Goal: Information Seeking & Learning: Learn about a topic

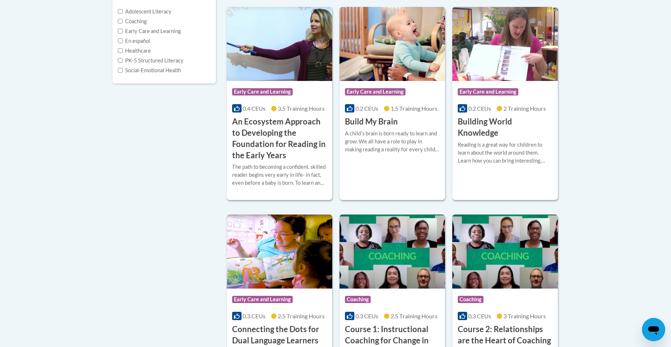
scroll to position [189, 0]
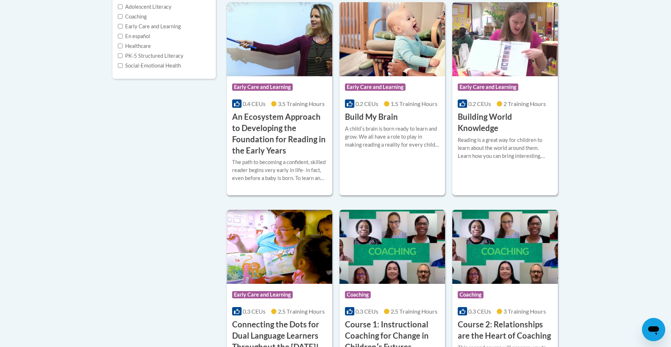
click at [509, 147] on div "Reading is a great way for children to learn about the world around them. Learn…" at bounding box center [505, 148] width 95 height 24
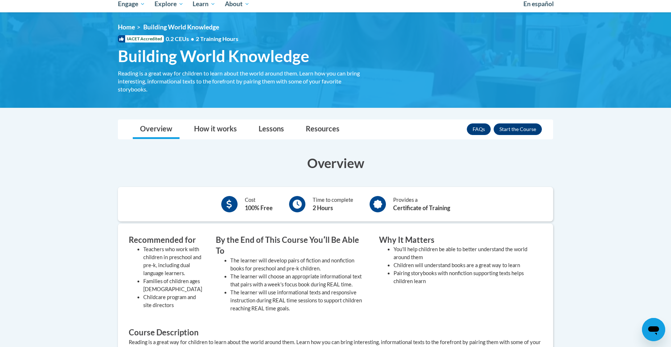
scroll to position [68, 0]
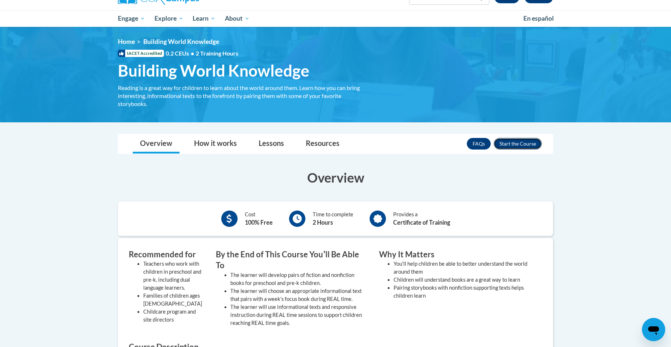
click at [521, 139] on button "Enroll" at bounding box center [518, 144] width 48 height 12
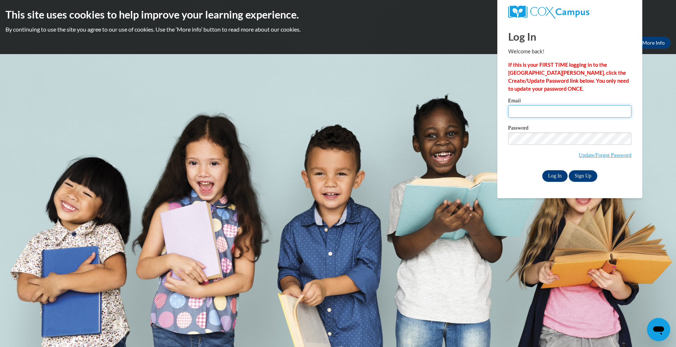
type input "maryann0828@yahoo.com"
click at [555, 176] on input "Log In" at bounding box center [554, 176] width 25 height 12
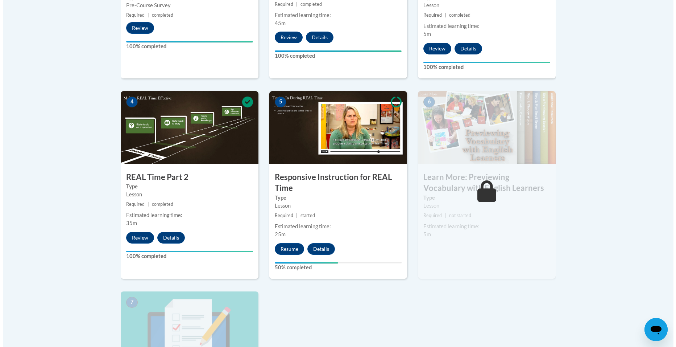
scroll to position [367, 0]
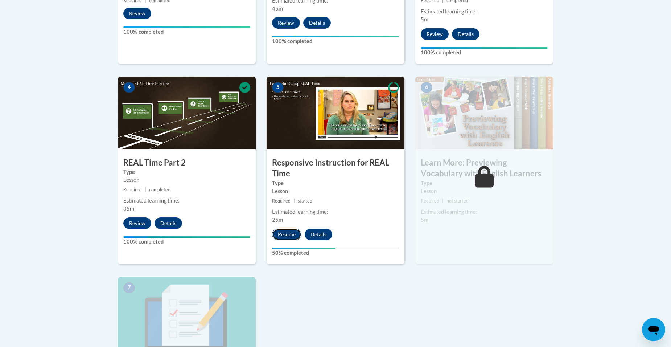
click at [285, 233] on button "Resume" at bounding box center [286, 234] width 29 height 12
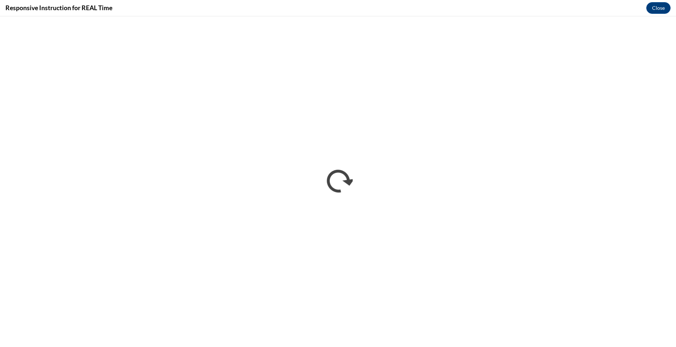
scroll to position [0, 0]
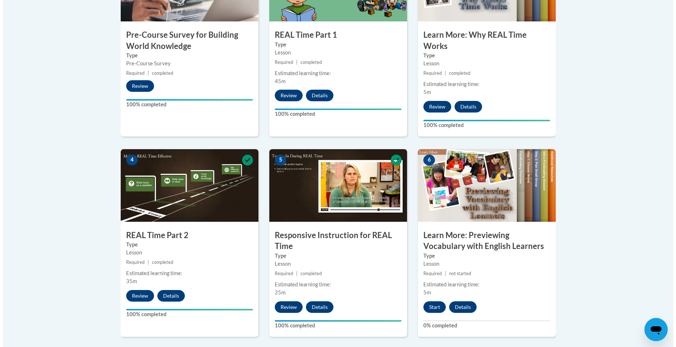
scroll to position [314, 0]
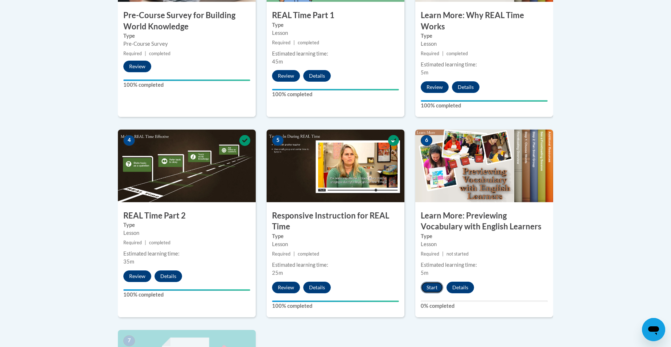
click at [430, 288] on button "Start" at bounding box center [432, 287] width 22 height 12
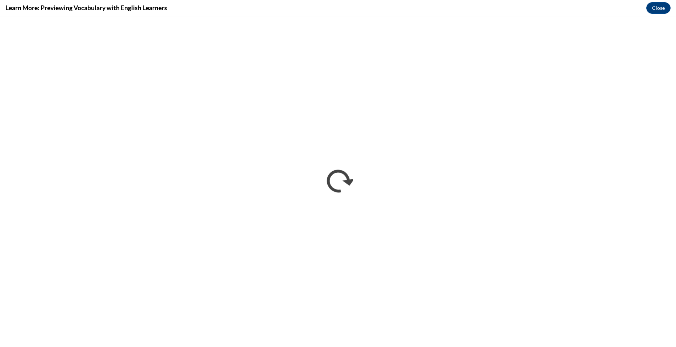
scroll to position [0, 0]
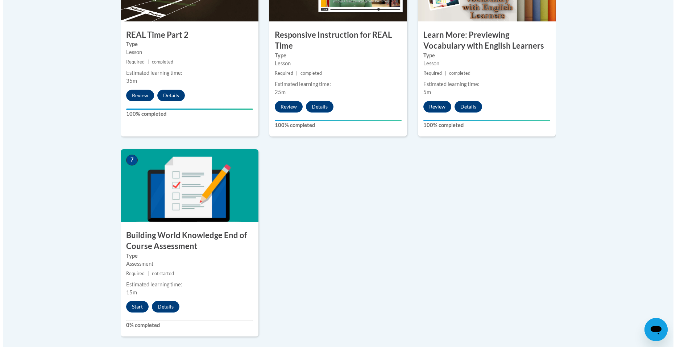
scroll to position [508, 0]
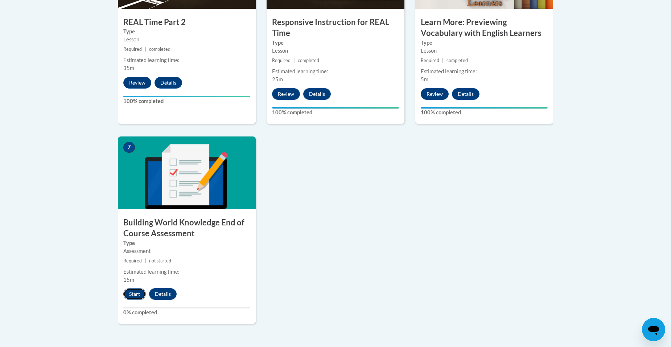
click at [133, 294] on button "Start" at bounding box center [134, 294] width 22 height 12
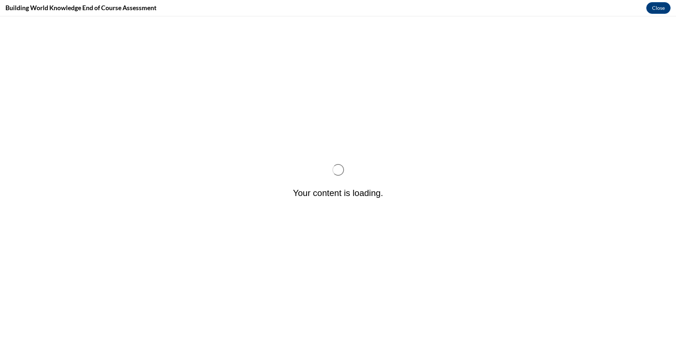
scroll to position [0, 0]
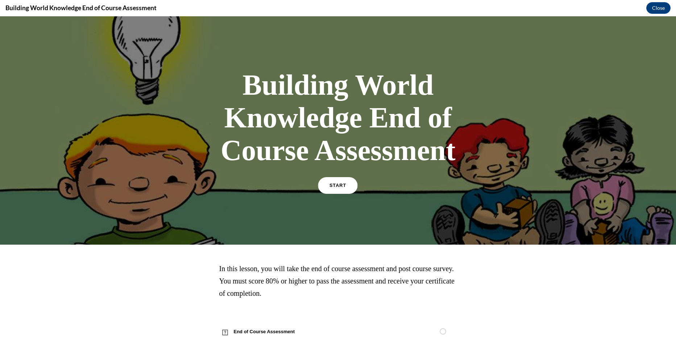
click at [337, 186] on span "START" at bounding box center [338, 185] width 17 height 5
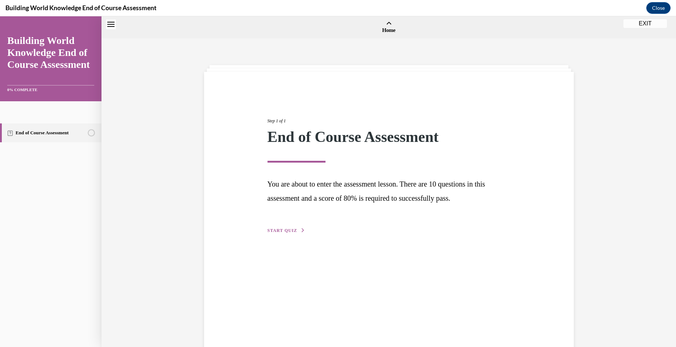
scroll to position [22, 0]
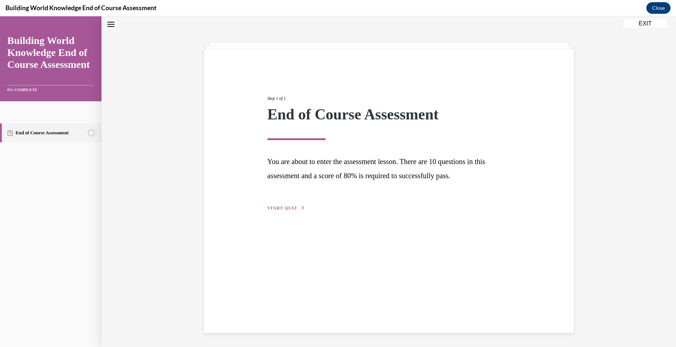
click at [286, 207] on span "START QUIZ" at bounding box center [283, 207] width 30 height 5
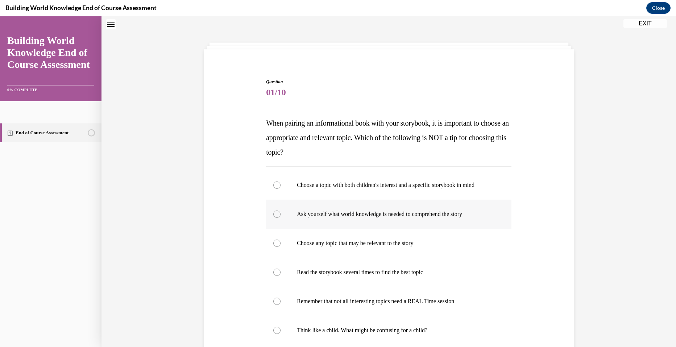
click at [275, 214] on div at bounding box center [276, 213] width 7 height 7
click at [275, 214] on input "Ask yourself what world knowledge is needed to comprehend the story" at bounding box center [276, 213] width 7 height 7
radio input "true"
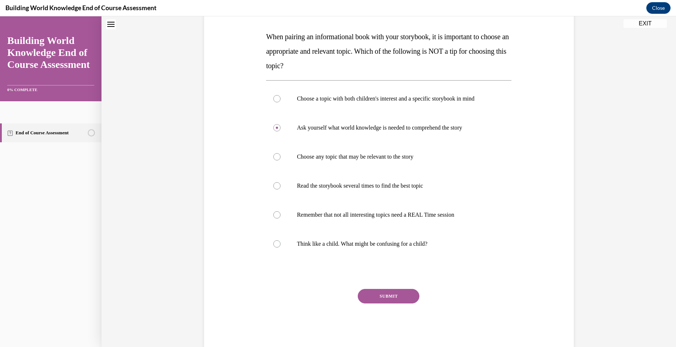
scroll to position [110, 0]
click at [380, 293] on button "SUBMIT" at bounding box center [389, 295] width 62 height 15
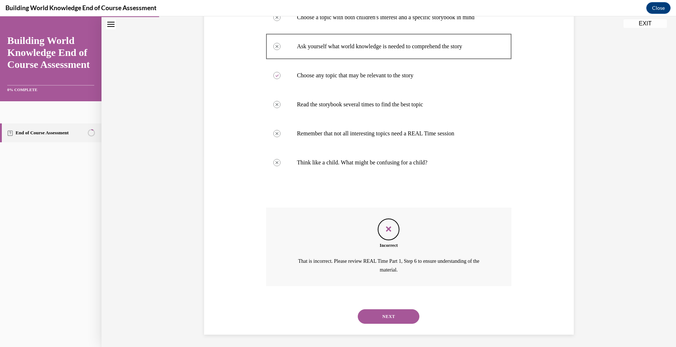
scroll to position [192, 0]
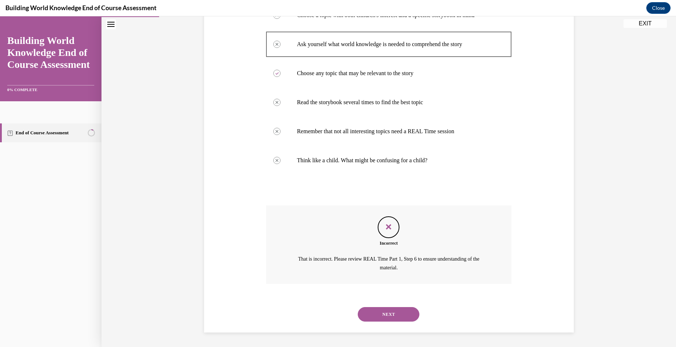
click at [383, 313] on button "NEXT" at bounding box center [389, 314] width 62 height 15
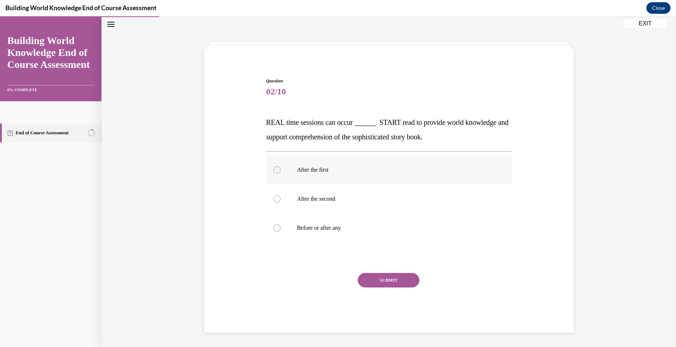
click at [277, 169] on div at bounding box center [276, 169] width 7 height 7
click at [277, 169] on input "After the first" at bounding box center [276, 169] width 7 height 7
radio input "true"
click at [383, 280] on button "SUBMIT" at bounding box center [389, 280] width 62 height 15
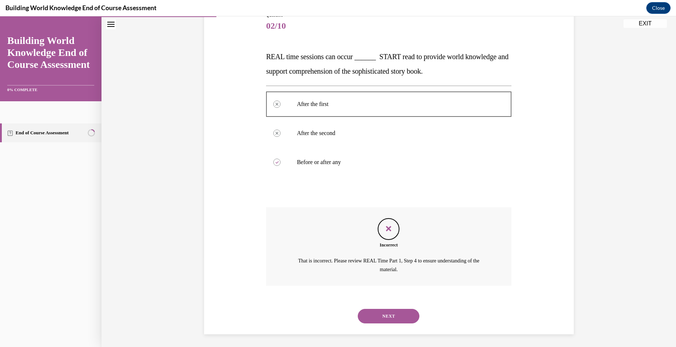
scroll to position [91, 0]
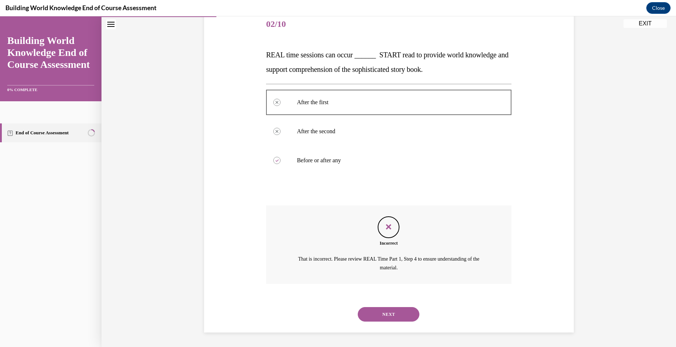
click at [392, 312] on button "NEXT" at bounding box center [389, 314] width 62 height 15
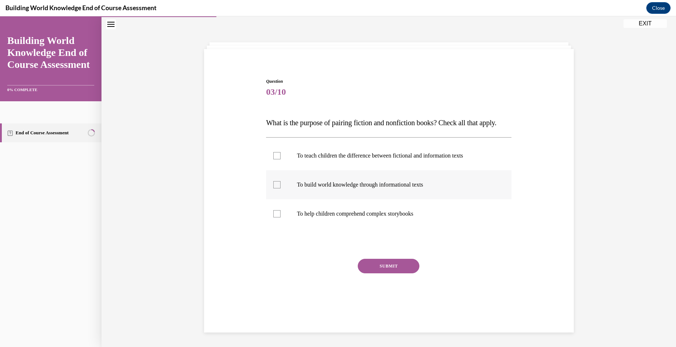
click at [277, 188] on div at bounding box center [276, 184] width 7 height 7
click at [277, 188] on input "To build world knowledge through informational texts" at bounding box center [276, 184] width 7 height 7
checkbox input "true"
click at [274, 159] on div at bounding box center [276, 155] width 7 height 7
click at [274, 159] on input "To teach children the difference between fictional and information texts" at bounding box center [276, 155] width 7 height 7
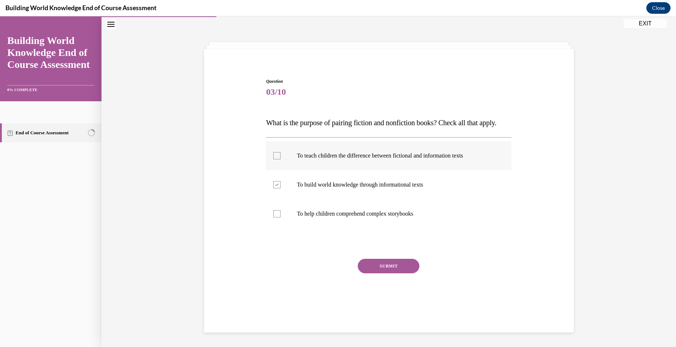
checkbox input "true"
click at [276, 217] on div at bounding box center [276, 213] width 7 height 7
click at [276, 217] on input "To help children comprehend complex storybooks" at bounding box center [276, 213] width 7 height 7
checkbox input "true"
click at [383, 273] on button "SUBMIT" at bounding box center [389, 266] width 62 height 15
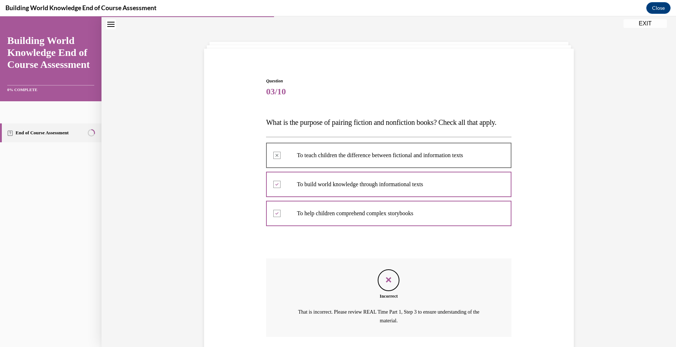
scroll to position [91, 0]
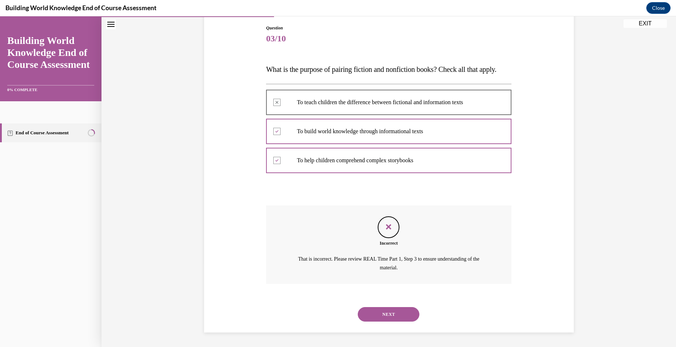
click at [382, 310] on button "NEXT" at bounding box center [389, 314] width 62 height 15
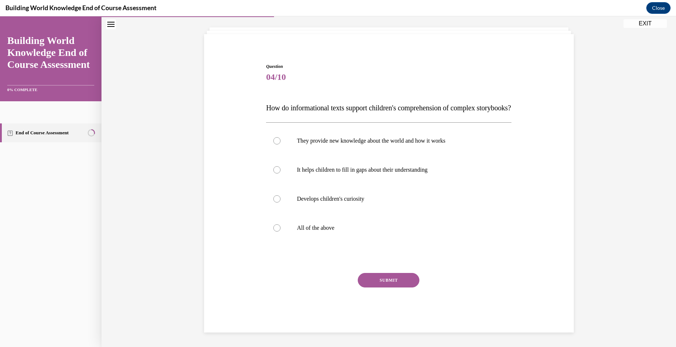
scroll to position [52, 0]
click at [275, 224] on div at bounding box center [276, 227] width 7 height 7
click at [275, 224] on input "All of the above" at bounding box center [276, 227] width 7 height 7
radio input "true"
click at [381, 284] on button "SUBMIT" at bounding box center [389, 280] width 62 height 15
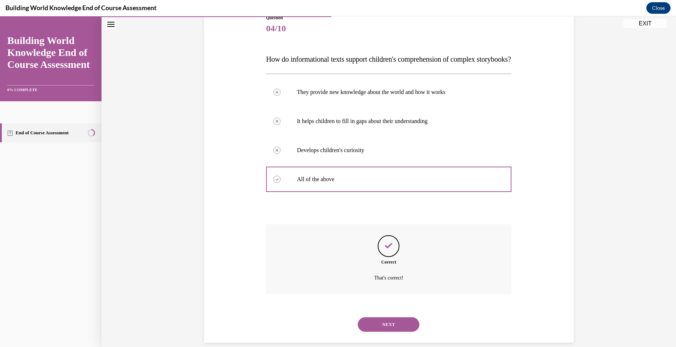
scroll to position [111, 0]
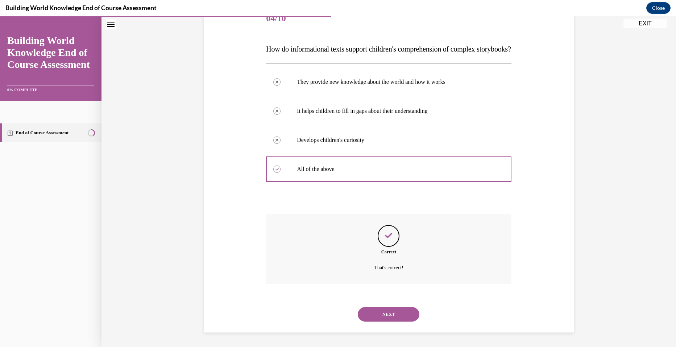
click at [393, 312] on button "NEXT" at bounding box center [389, 314] width 62 height 15
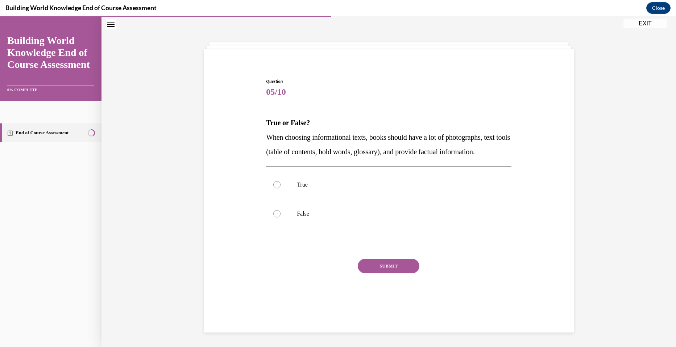
scroll to position [23, 0]
click at [270, 199] on label "True" at bounding box center [389, 184] width 246 height 29
click at [273, 188] on input "True" at bounding box center [276, 184] width 7 height 7
radio input "true"
click at [394, 273] on button "SUBMIT" at bounding box center [389, 266] width 62 height 15
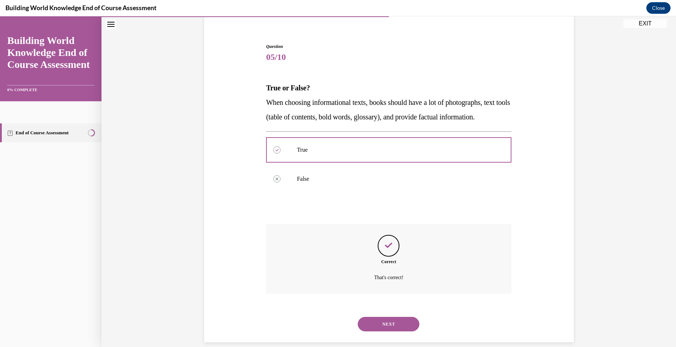
scroll to position [82, 0]
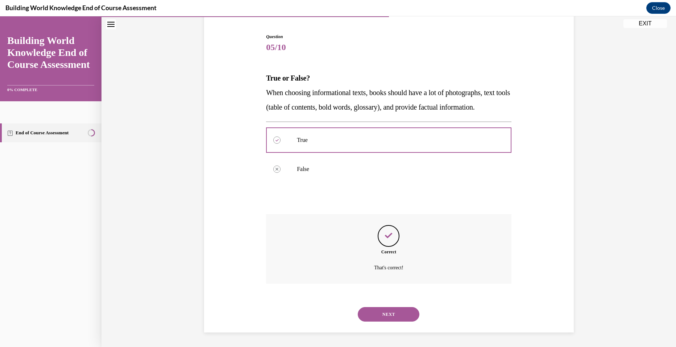
click at [387, 313] on button "NEXT" at bounding box center [389, 314] width 62 height 15
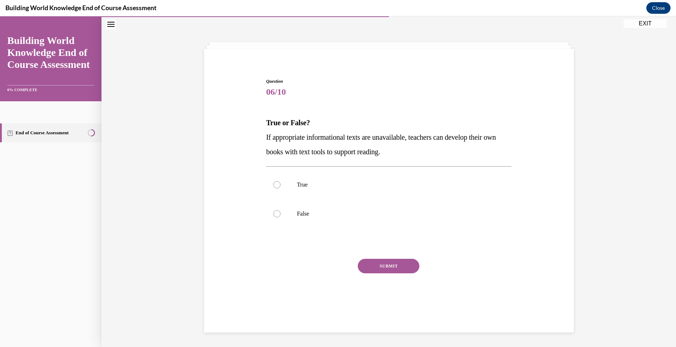
scroll to position [23, 0]
click at [275, 185] on div at bounding box center [276, 184] width 7 height 7
click at [275, 185] on input "True" at bounding box center [276, 184] width 7 height 7
radio input "true"
click at [382, 264] on button "SUBMIT" at bounding box center [389, 266] width 62 height 15
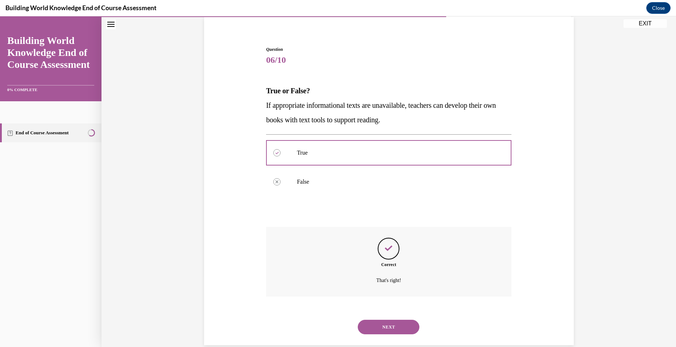
scroll to position [67, 0]
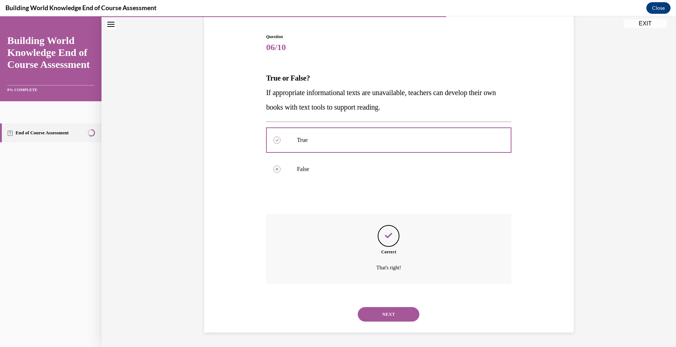
click at [382, 313] on button "NEXT" at bounding box center [389, 314] width 62 height 15
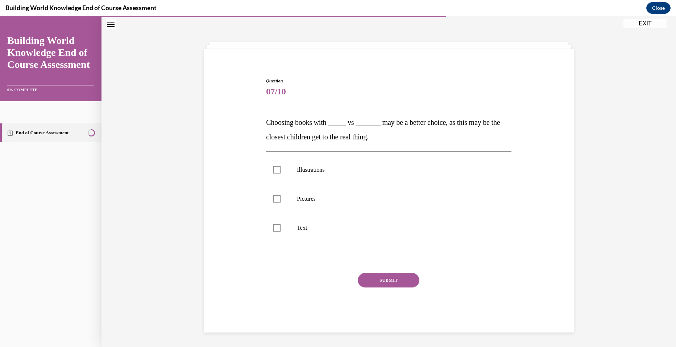
scroll to position [23, 0]
click at [274, 199] on div at bounding box center [276, 198] width 7 height 7
click at [274, 199] on input "Pictures" at bounding box center [276, 198] width 7 height 7
checkbox input "true"
click at [276, 229] on div at bounding box center [276, 227] width 7 height 7
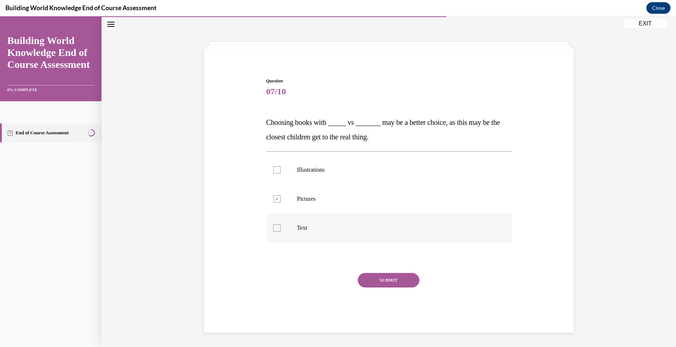
click at [276, 229] on input "Text" at bounding box center [276, 227] width 7 height 7
checkbox input "true"
click at [386, 278] on button "SUBMIT" at bounding box center [389, 280] width 62 height 15
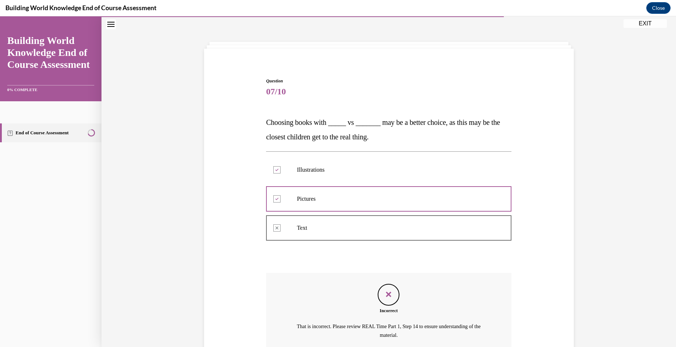
scroll to position [91, 0]
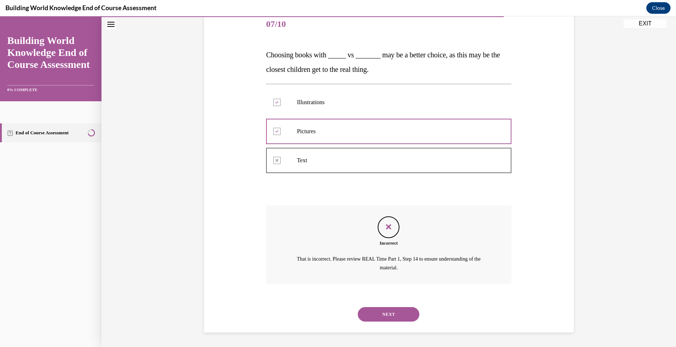
click at [391, 315] on button "NEXT" at bounding box center [389, 314] width 62 height 15
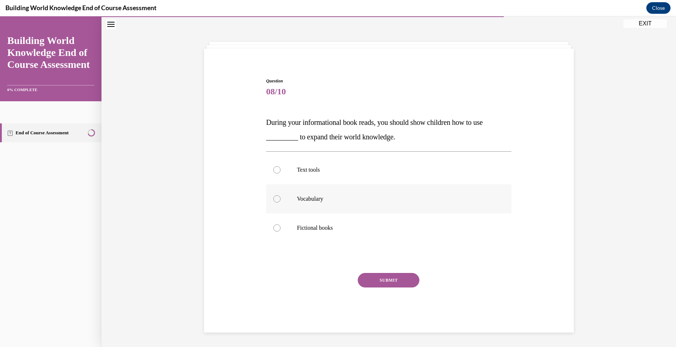
click at [276, 203] on label "Vocabulary" at bounding box center [389, 198] width 246 height 29
click at [276, 202] on input "Vocabulary" at bounding box center [276, 198] width 7 height 7
radio input "true"
click at [386, 278] on button "SUBMIT" at bounding box center [389, 280] width 62 height 15
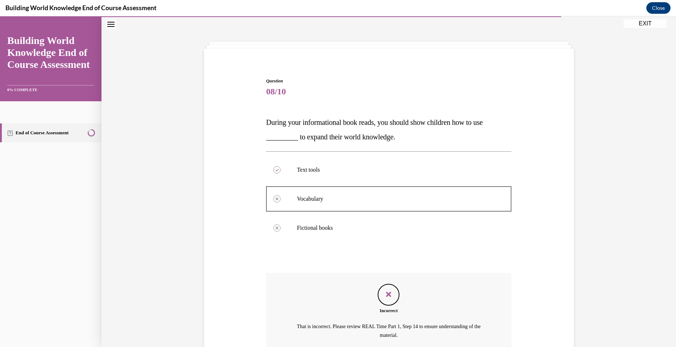
scroll to position [91, 0]
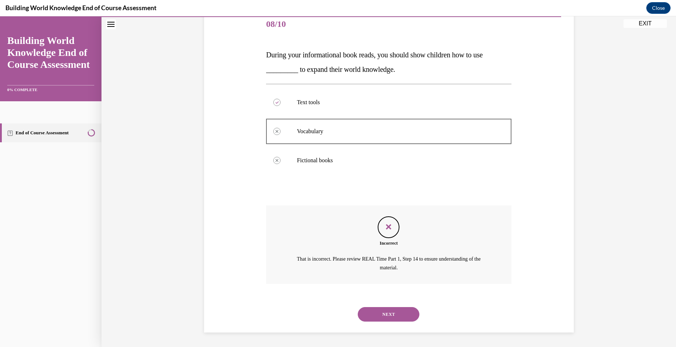
click at [399, 320] on button "NEXT" at bounding box center [389, 314] width 62 height 15
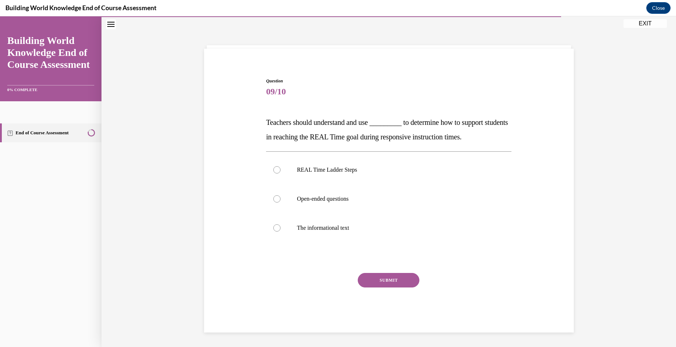
scroll to position [23, 0]
click at [275, 166] on div at bounding box center [276, 169] width 7 height 7
click at [275, 166] on input "REAL Time Ladder Steps" at bounding box center [276, 169] width 7 height 7
radio input "true"
click at [390, 279] on button "SUBMIT" at bounding box center [389, 280] width 62 height 15
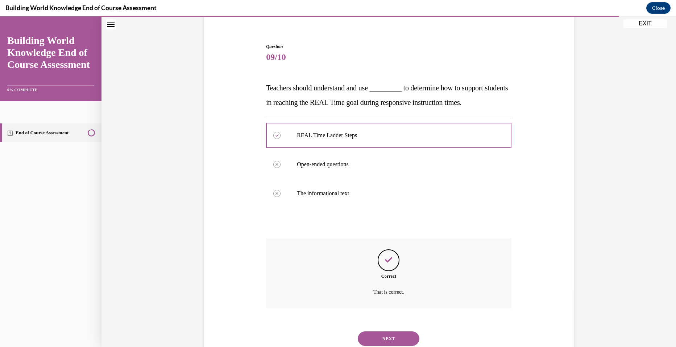
scroll to position [82, 0]
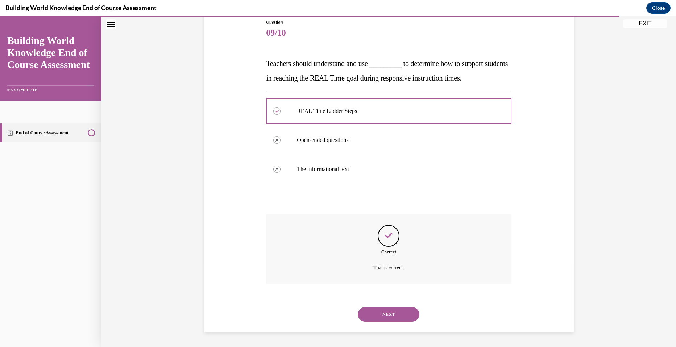
click at [393, 310] on button "NEXT" at bounding box center [389, 314] width 62 height 15
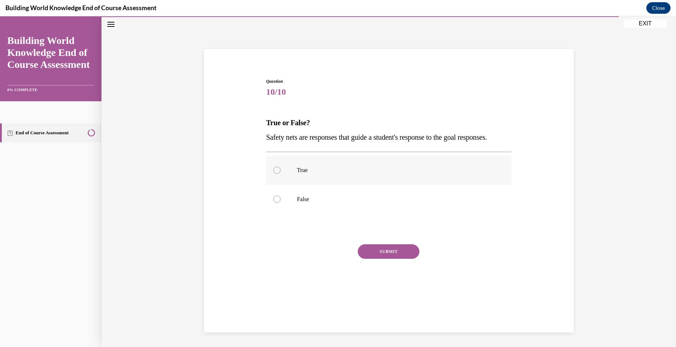
click at [273, 174] on div at bounding box center [276, 169] width 7 height 7
click at [273, 174] on input "True" at bounding box center [276, 169] width 7 height 7
radio input "true"
click at [379, 259] on button "SUBMIT" at bounding box center [389, 251] width 62 height 15
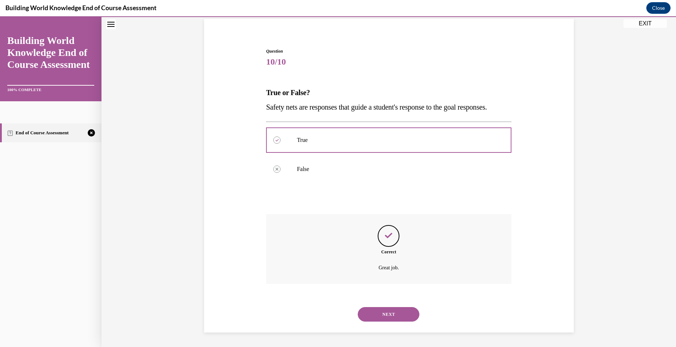
scroll to position [67, 0]
click at [389, 315] on button "NEXT" at bounding box center [389, 314] width 62 height 15
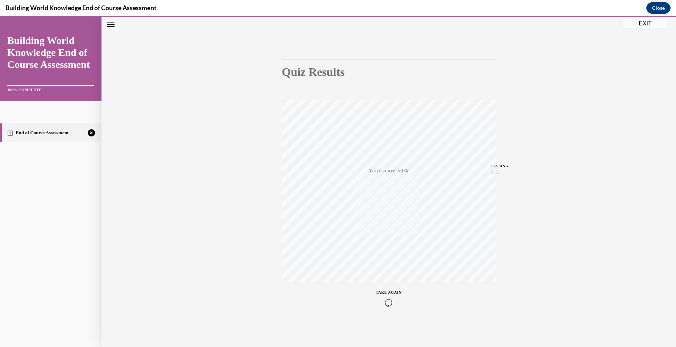
click at [390, 291] on span "TAKE AGAIN" at bounding box center [389, 292] width 26 height 4
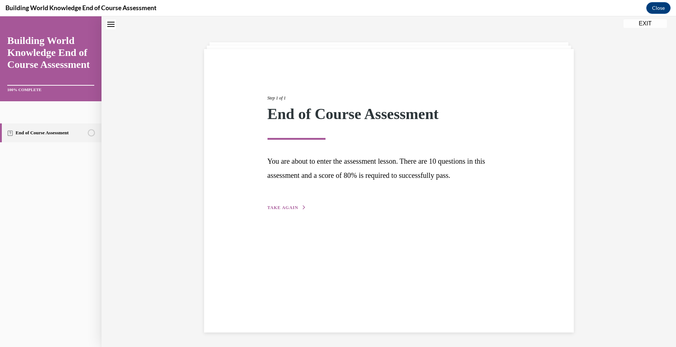
scroll to position [23, 0]
click at [285, 207] on span "TAKE AGAIN" at bounding box center [283, 207] width 31 height 5
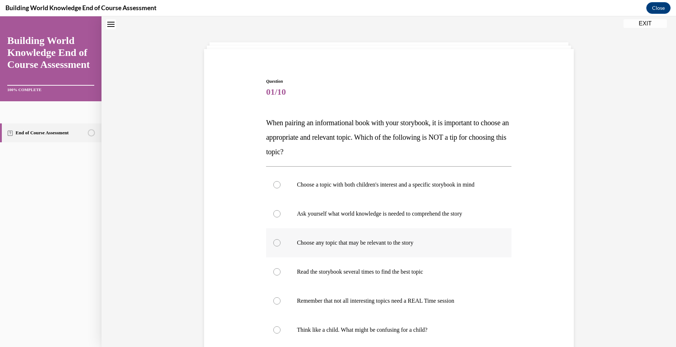
click at [275, 242] on div at bounding box center [276, 242] width 7 height 7
click at [275, 242] on input "Choose any topic that may be relevant to the story" at bounding box center [276, 242] width 7 height 7
radio input "true"
click at [671, 340] on div "Question 01/10 When pairing an informational book with your storybook, it is im…" at bounding box center [389, 232] width 575 height 432
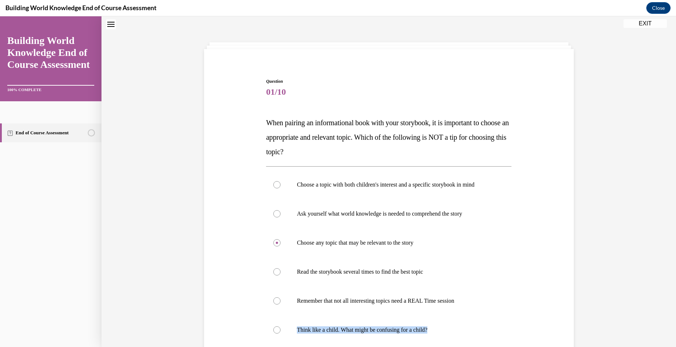
click at [671, 340] on div "Question 01/10 When pairing an informational book with your storybook, it is im…" at bounding box center [389, 232] width 575 height 432
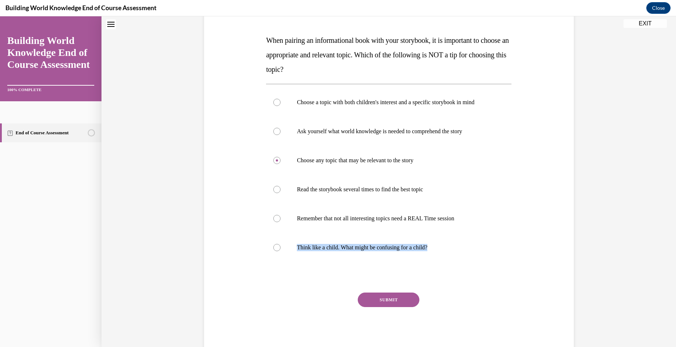
scroll to position [125, 0]
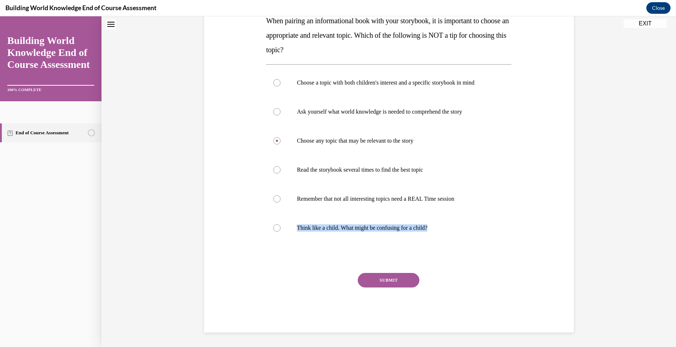
click at [393, 277] on button "SUBMIT" at bounding box center [389, 280] width 62 height 15
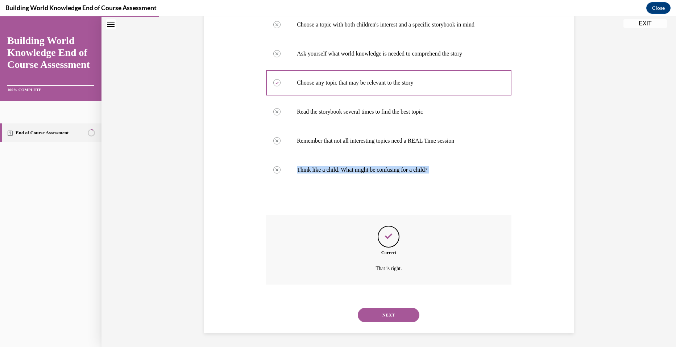
scroll to position [183, 0]
click at [385, 313] on button "NEXT" at bounding box center [389, 314] width 62 height 15
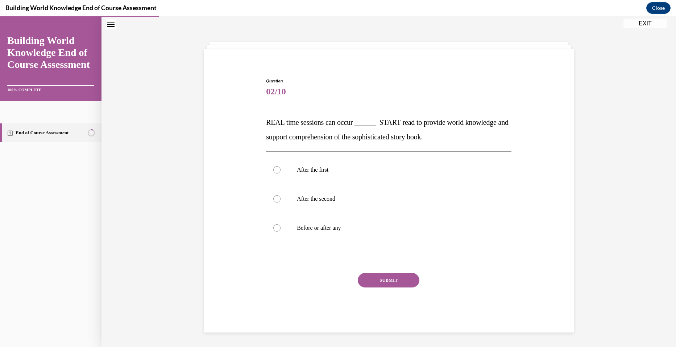
scroll to position [23, 0]
click at [275, 229] on div at bounding box center [276, 227] width 7 height 7
click at [275, 229] on input "Before or after any" at bounding box center [276, 227] width 7 height 7
radio input "true"
click at [383, 280] on button "SUBMIT" at bounding box center [389, 280] width 62 height 15
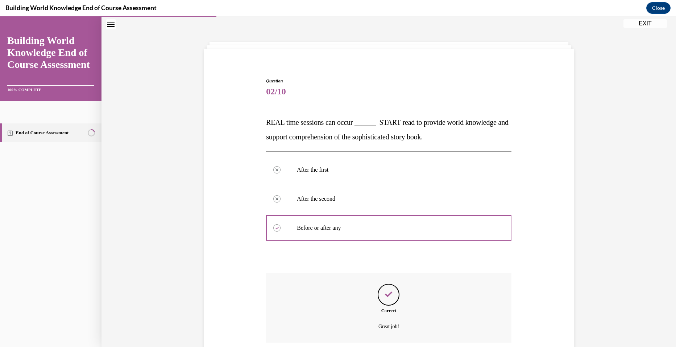
scroll to position [82, 0]
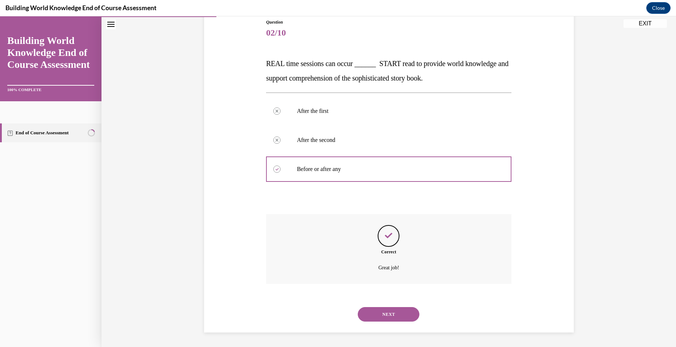
click at [385, 315] on button "NEXT" at bounding box center [389, 314] width 62 height 15
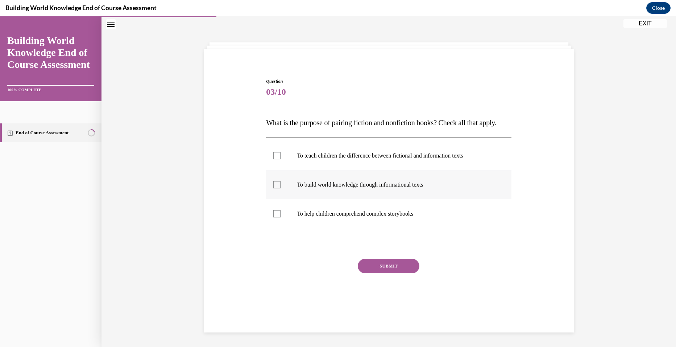
click at [274, 188] on div at bounding box center [276, 184] width 7 height 7
click at [274, 188] on input "To build world knowledge through informational texts" at bounding box center [276, 184] width 7 height 7
checkbox input "true"
click at [381, 273] on button "SUBMIT" at bounding box center [389, 266] width 62 height 15
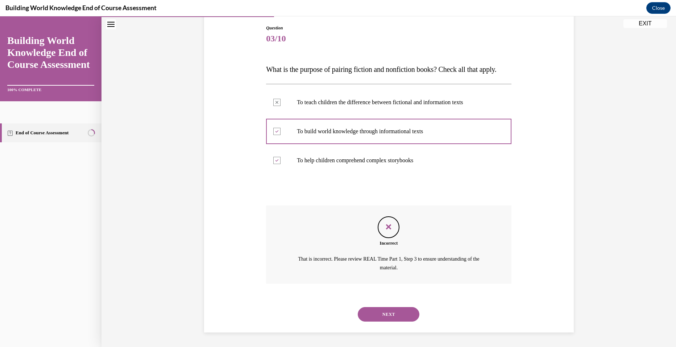
scroll to position [91, 0]
click at [389, 312] on button "NEXT" at bounding box center [389, 314] width 62 height 15
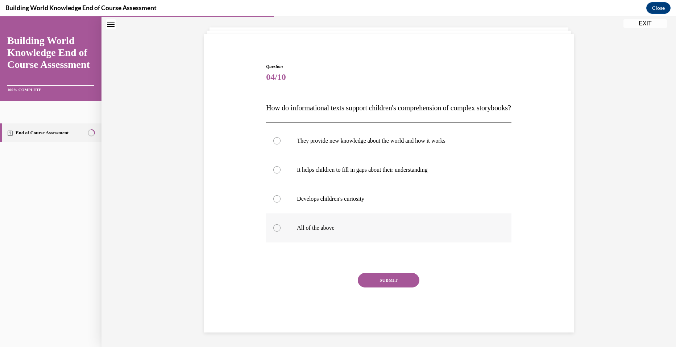
click at [276, 227] on div at bounding box center [276, 227] width 7 height 7
click at [276, 227] on input "All of the above" at bounding box center [276, 227] width 7 height 7
radio input "true"
click at [384, 279] on button "SUBMIT" at bounding box center [389, 280] width 62 height 15
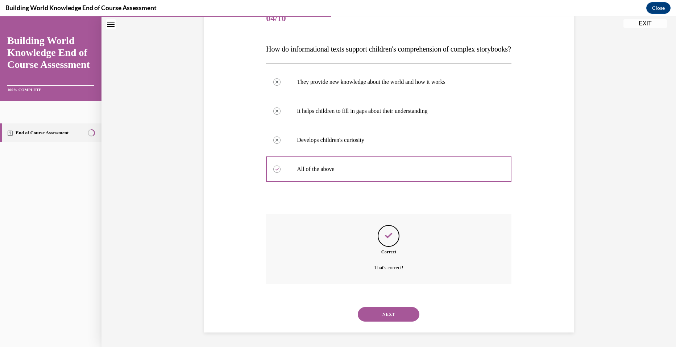
scroll to position [111, 0]
click at [388, 314] on button "NEXT" at bounding box center [389, 314] width 62 height 15
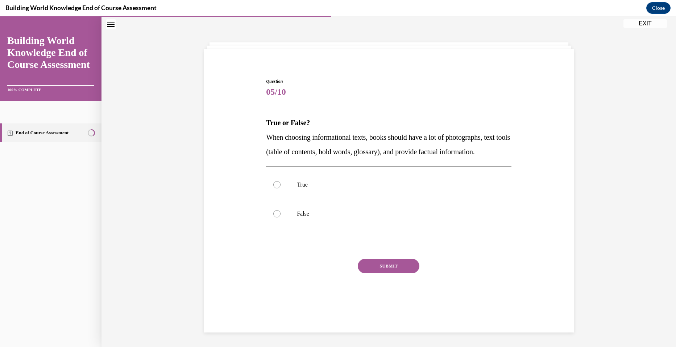
scroll to position [23, 0]
click at [275, 188] on div at bounding box center [276, 184] width 7 height 7
click at [275, 188] on input "True" at bounding box center [276, 184] width 7 height 7
radio input "true"
click at [383, 273] on button "SUBMIT" at bounding box center [389, 266] width 62 height 15
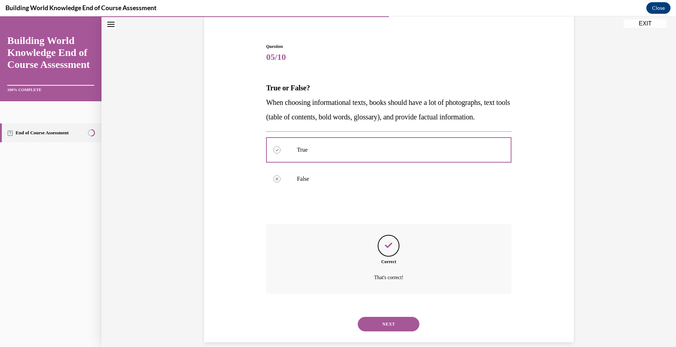
scroll to position [82, 0]
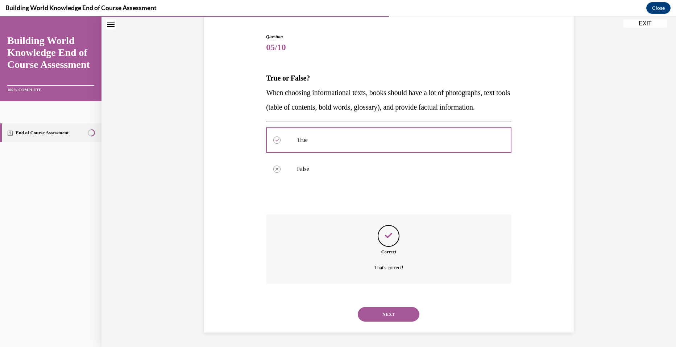
click at [388, 313] on button "NEXT" at bounding box center [389, 314] width 62 height 15
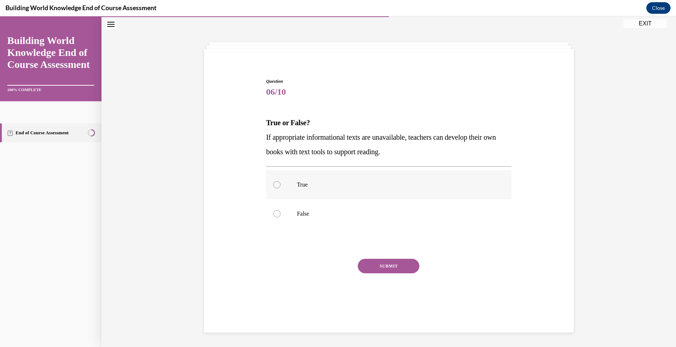
click at [274, 184] on div at bounding box center [276, 184] width 7 height 7
click at [274, 184] on input "True" at bounding box center [276, 184] width 7 height 7
radio input "true"
click at [381, 266] on button "SUBMIT" at bounding box center [389, 266] width 62 height 15
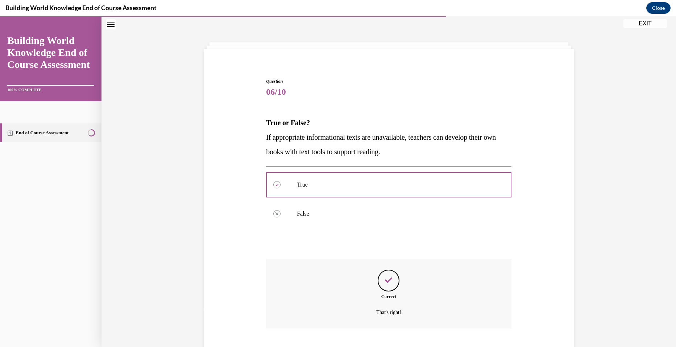
scroll to position [67, 0]
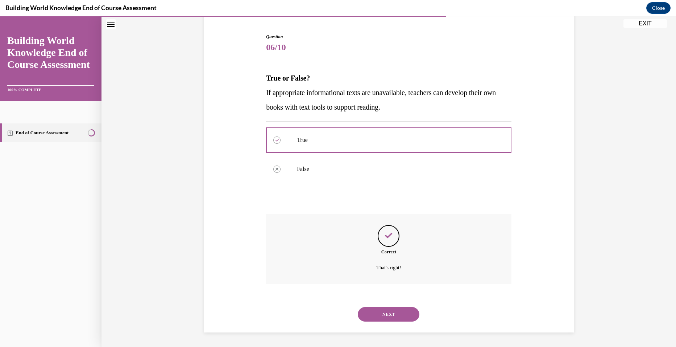
click at [388, 314] on button "NEXT" at bounding box center [389, 314] width 62 height 15
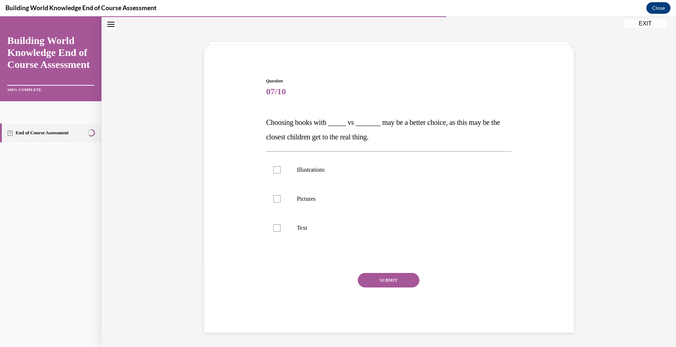
scroll to position [23, 0]
click at [277, 172] on div at bounding box center [276, 169] width 7 height 7
click at [277, 172] on input "Illustrations" at bounding box center [276, 169] width 7 height 7
checkbox input "true"
click at [276, 200] on div at bounding box center [276, 198] width 7 height 7
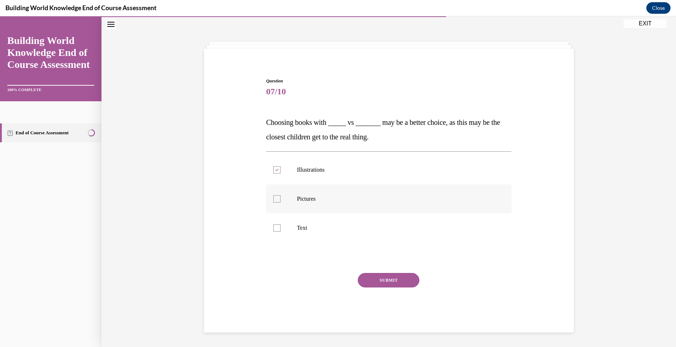
click at [276, 200] on input "Pictures" at bounding box center [276, 198] width 7 height 7
checkbox input "true"
click at [398, 282] on button "SUBMIT" at bounding box center [389, 280] width 62 height 15
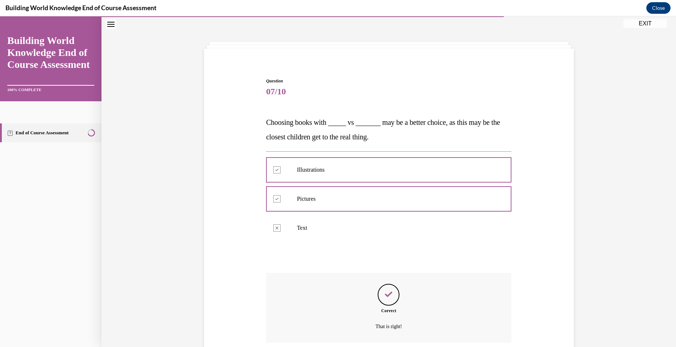
scroll to position [82, 0]
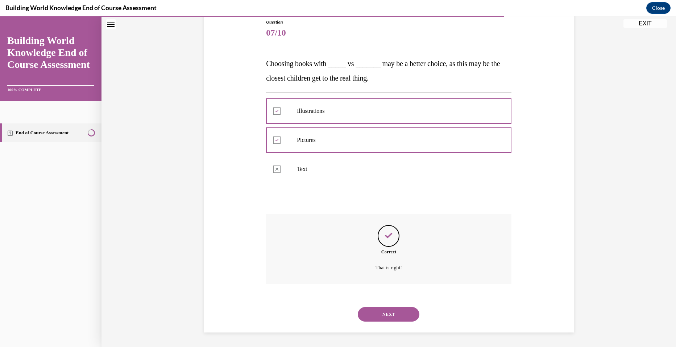
click at [383, 312] on button "NEXT" at bounding box center [389, 314] width 62 height 15
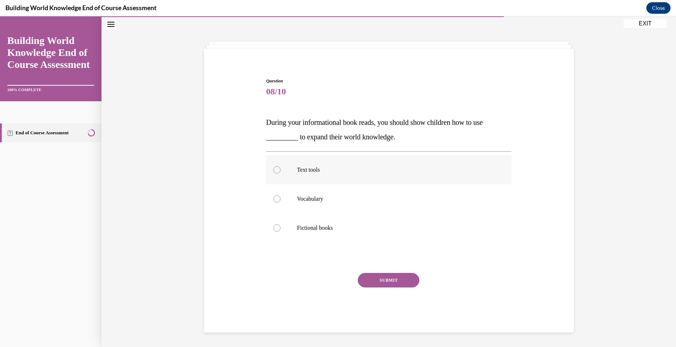
click at [275, 170] on div at bounding box center [276, 169] width 7 height 7
click at [275, 170] on input "Text tools" at bounding box center [276, 169] width 7 height 7
radio input "true"
click at [389, 284] on button "SUBMIT" at bounding box center [389, 280] width 62 height 15
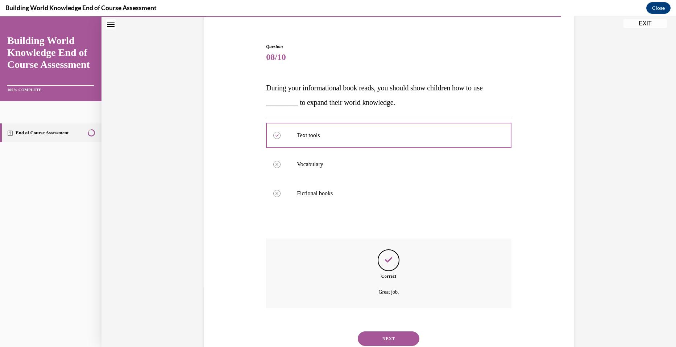
scroll to position [82, 0]
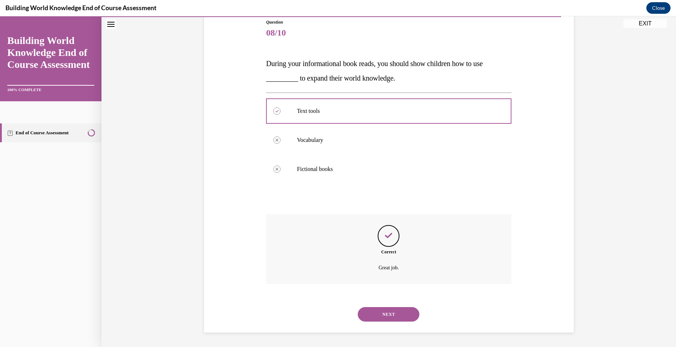
click at [391, 312] on button "NEXT" at bounding box center [389, 314] width 62 height 15
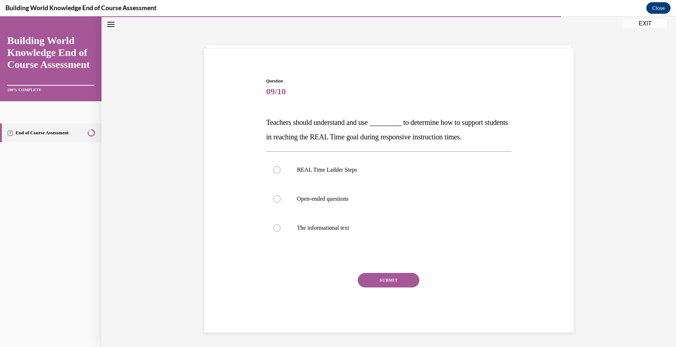
scroll to position [23, 0]
click at [273, 174] on label "REAL Time Ladder Steps" at bounding box center [389, 169] width 246 height 29
click at [273, 173] on input "REAL Time Ladder Steps" at bounding box center [276, 169] width 7 height 7
radio input "true"
click at [376, 278] on button "SUBMIT" at bounding box center [389, 280] width 62 height 15
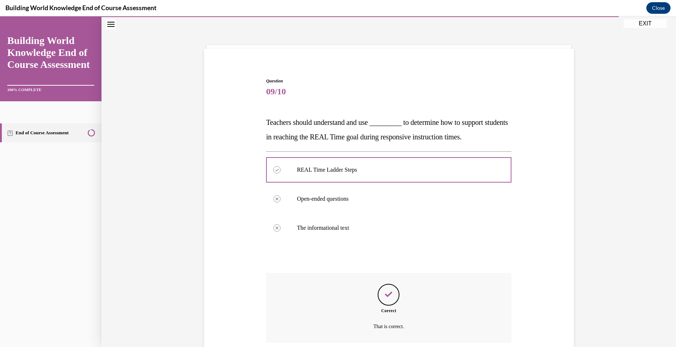
scroll to position [82, 0]
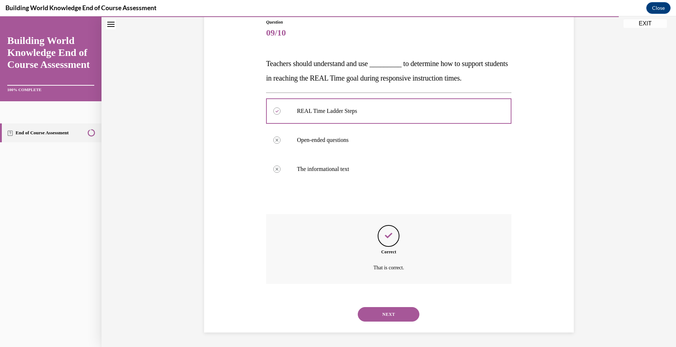
click at [389, 308] on button "NEXT" at bounding box center [389, 314] width 62 height 15
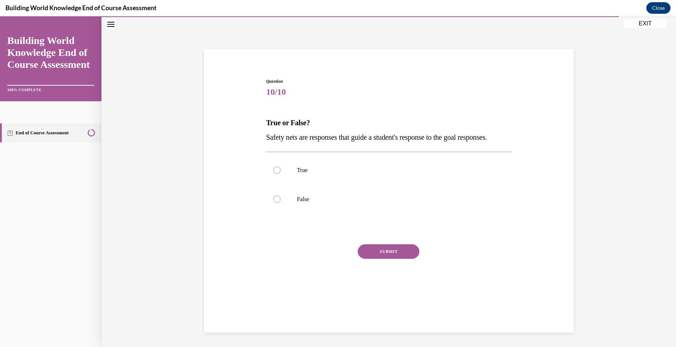
scroll to position [23, 0]
click at [276, 174] on div at bounding box center [276, 169] width 7 height 7
click at [276, 174] on input "True" at bounding box center [276, 169] width 7 height 7
radio input "true"
click at [385, 259] on button "SUBMIT" at bounding box center [389, 251] width 62 height 15
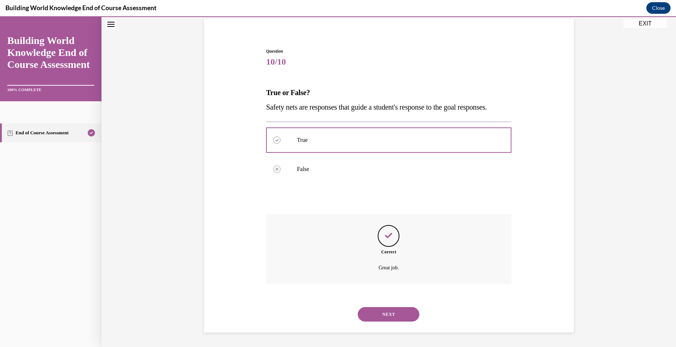
scroll to position [67, 0]
click at [387, 317] on button "NEXT" at bounding box center [389, 314] width 62 height 15
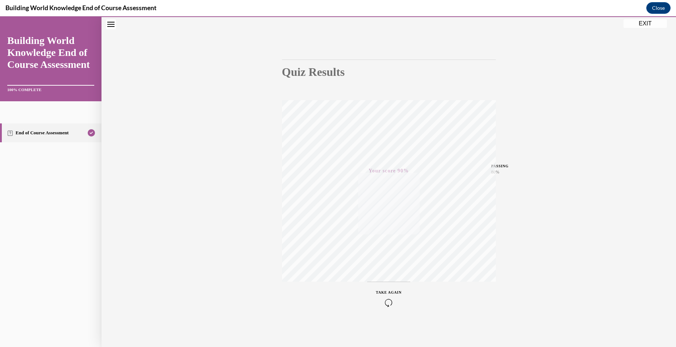
click at [639, 21] on button "EXIT" at bounding box center [646, 23] width 44 height 9
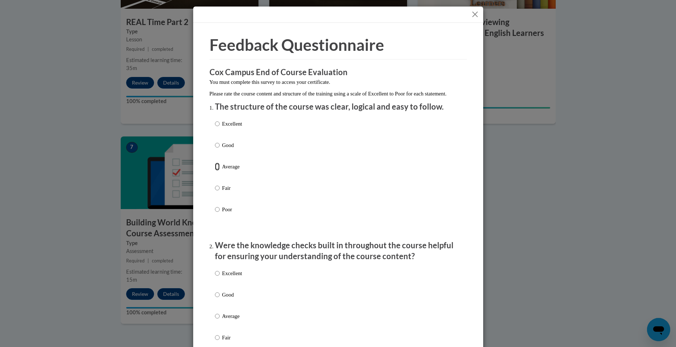
click at [215, 170] on input "Average" at bounding box center [217, 166] width 5 height 8
radio input "true"
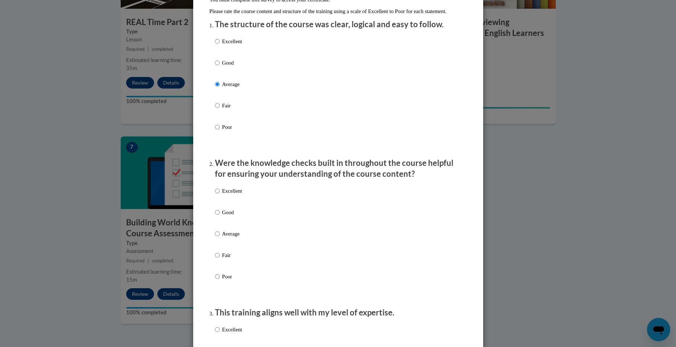
scroll to position [111, 0]
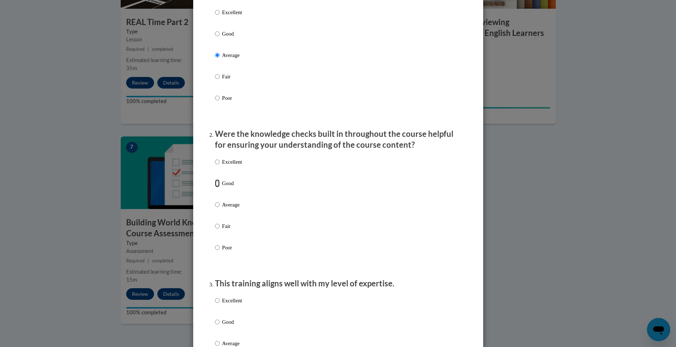
click at [215, 187] on input "Good" at bounding box center [217, 183] width 5 height 8
radio input "true"
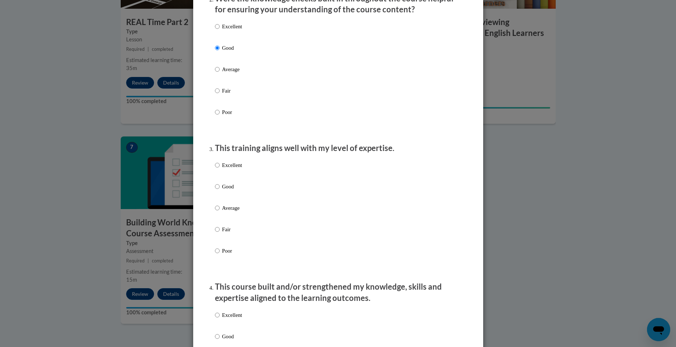
scroll to position [256, 0]
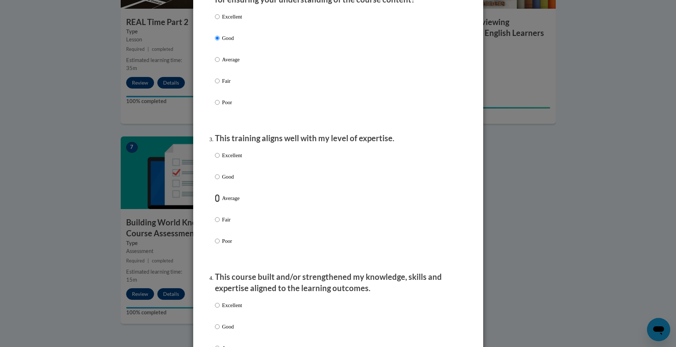
click at [215, 202] on input "Average" at bounding box center [217, 198] width 5 height 8
radio input "true"
